Goal: Task Accomplishment & Management: Manage account settings

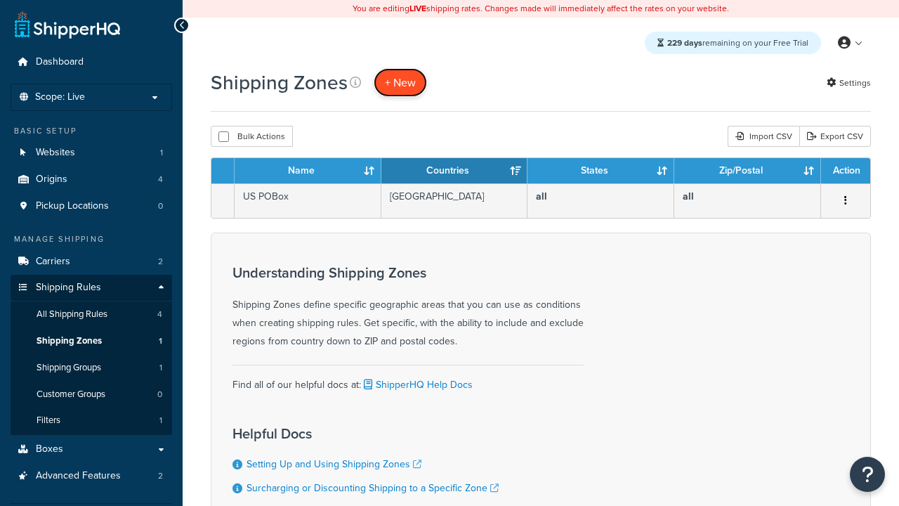
click at [400, 82] on span "+ New" at bounding box center [400, 82] width 31 height 16
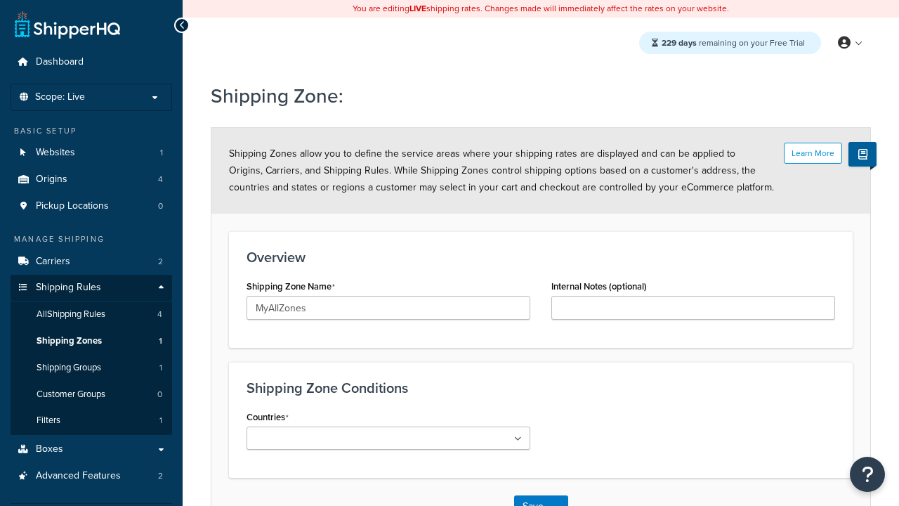
click at [388, 438] on ul at bounding box center [389, 437] width 284 height 23
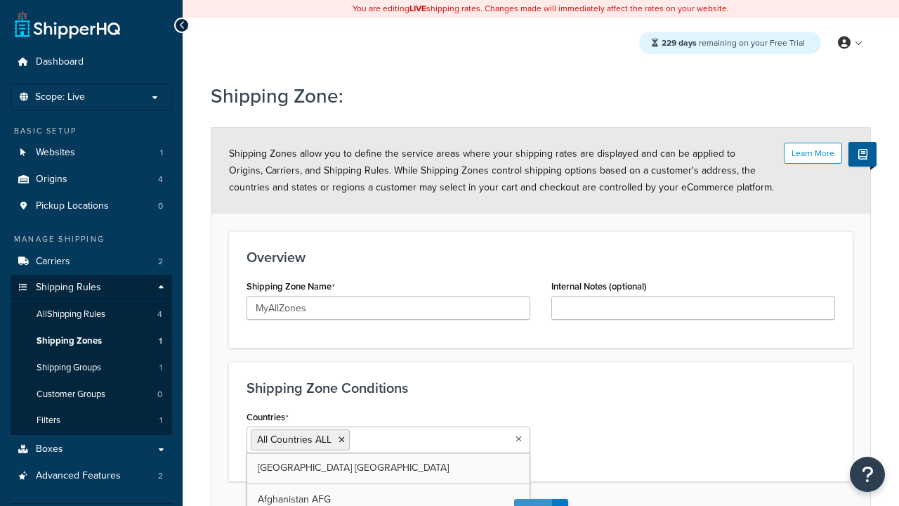
click at [532, 499] on button "Save" at bounding box center [533, 510] width 38 height 22
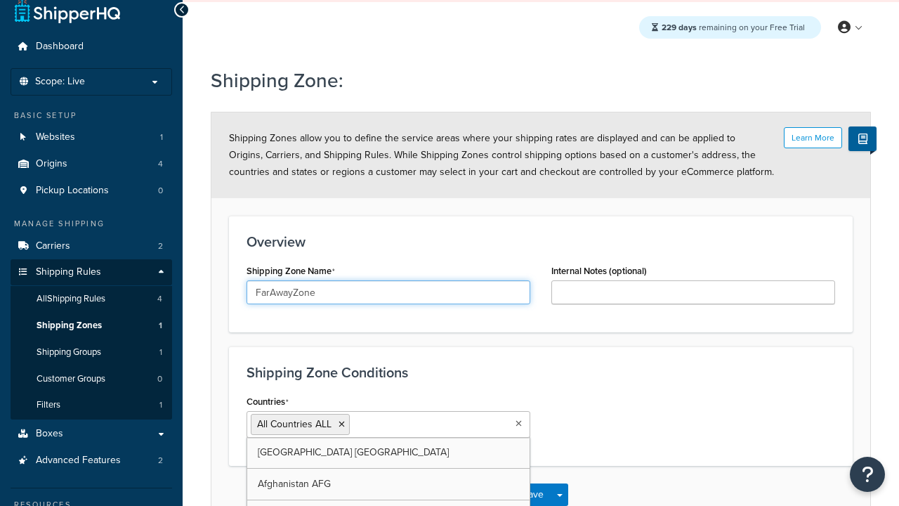
type input "FarAwayZone"
click at [388, 424] on input "Countries" at bounding box center [415, 423] width 124 height 15
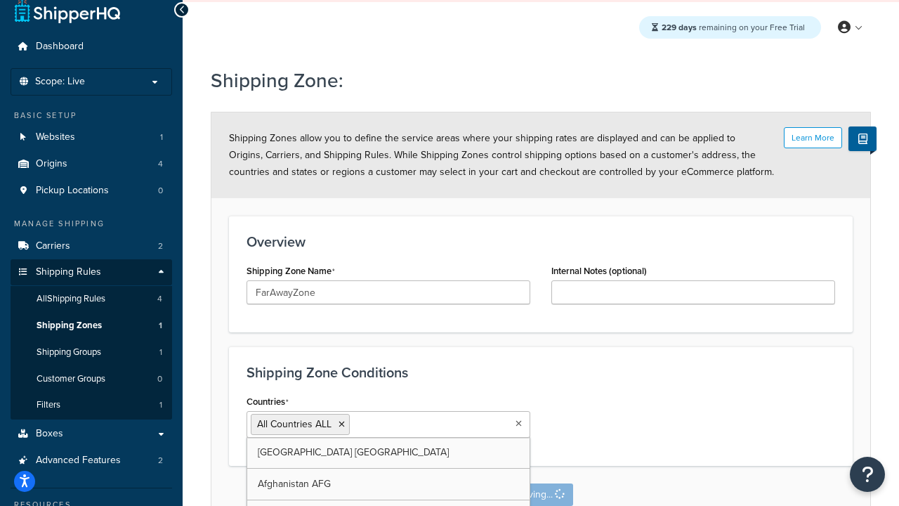
scroll to position [0, 0]
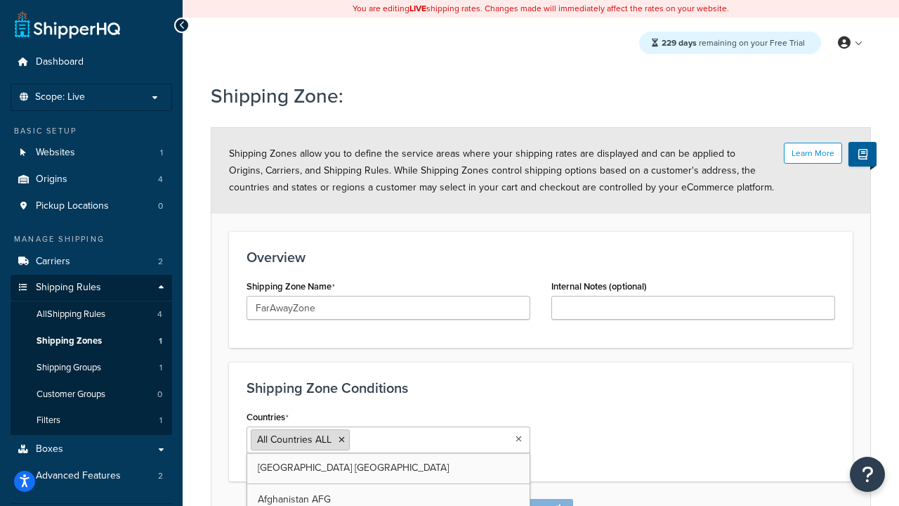
click at [294, 440] on span "All Countries ALL" at bounding box center [294, 439] width 74 height 15
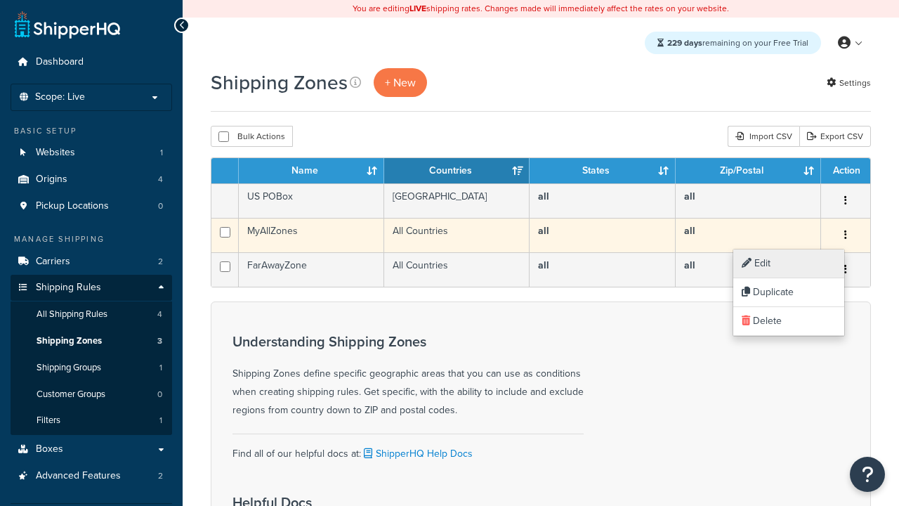
click at [788, 263] on link "Edit" at bounding box center [788, 263] width 111 height 29
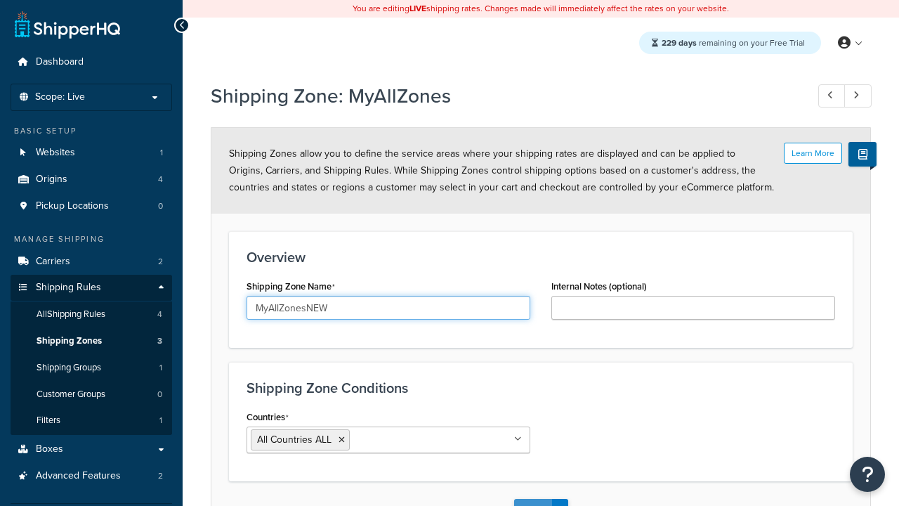
type input "MyAllZonesNEW"
click at [532, 499] on button "Save" at bounding box center [533, 510] width 38 height 22
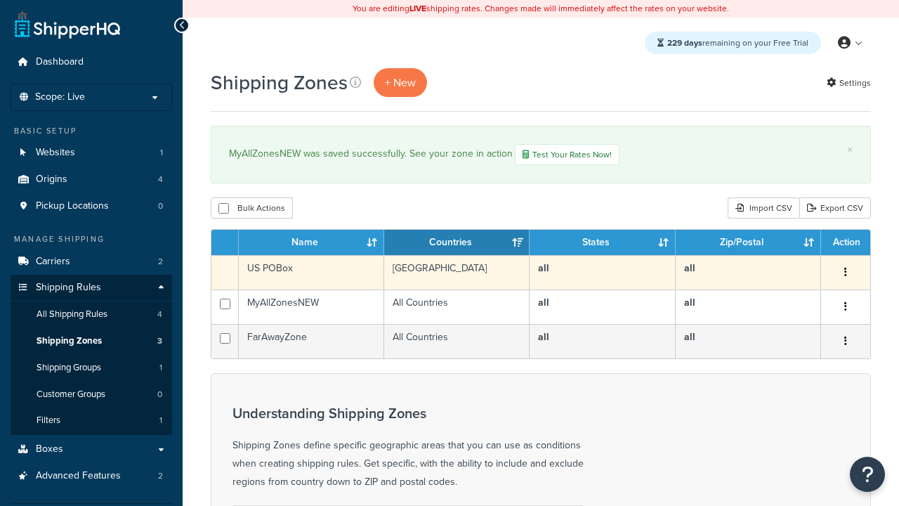
click at [845, 274] on icon "button" at bounding box center [845, 272] width 3 height 10
click at [788, 301] on link "Duplicate" at bounding box center [788, 301] width 111 height 29
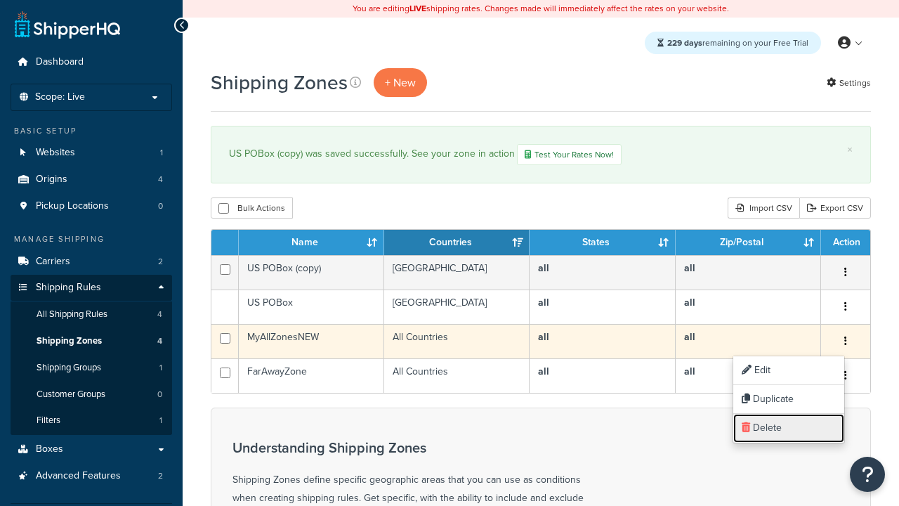
click at [788, 428] on link "Delete" at bounding box center [788, 428] width 111 height 29
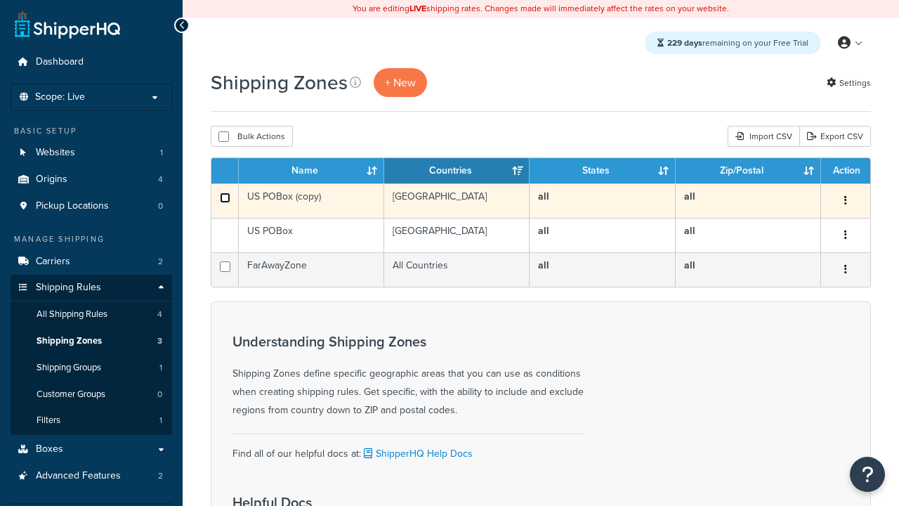
click at [225, 198] on input "checkbox" at bounding box center [225, 197] width 11 height 11
checkbox input "true"
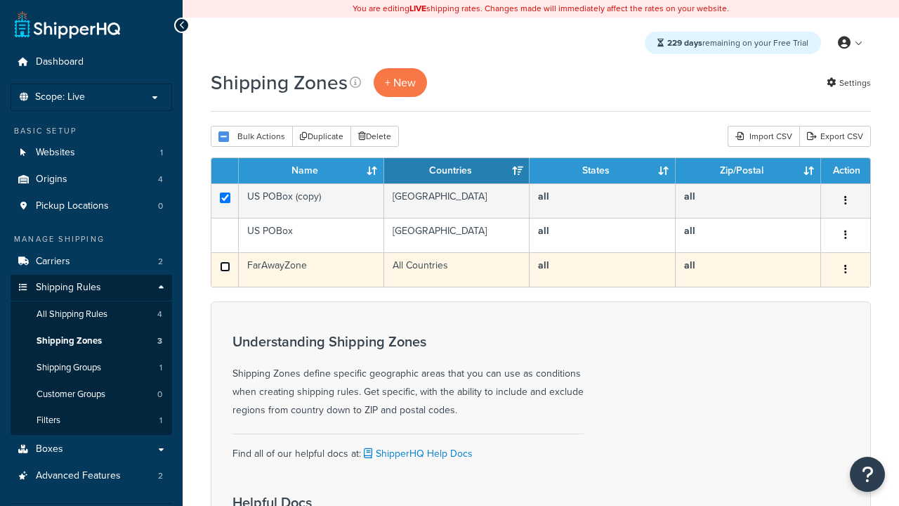
click at [225, 267] on input "checkbox" at bounding box center [225, 266] width 11 height 11
checkbox input "true"
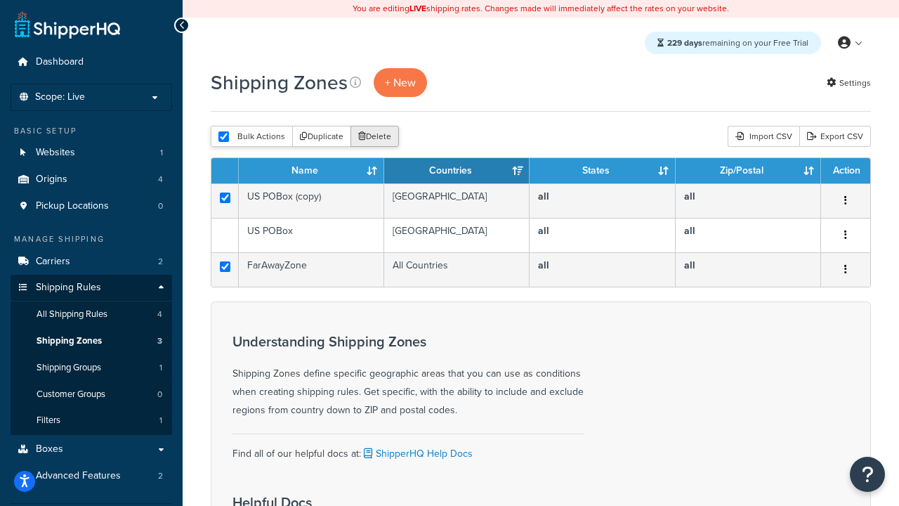
click at [378, 137] on button "Delete" at bounding box center [375, 136] width 48 height 21
